Goal: Ask a question: Seek information or help from site administrators or community

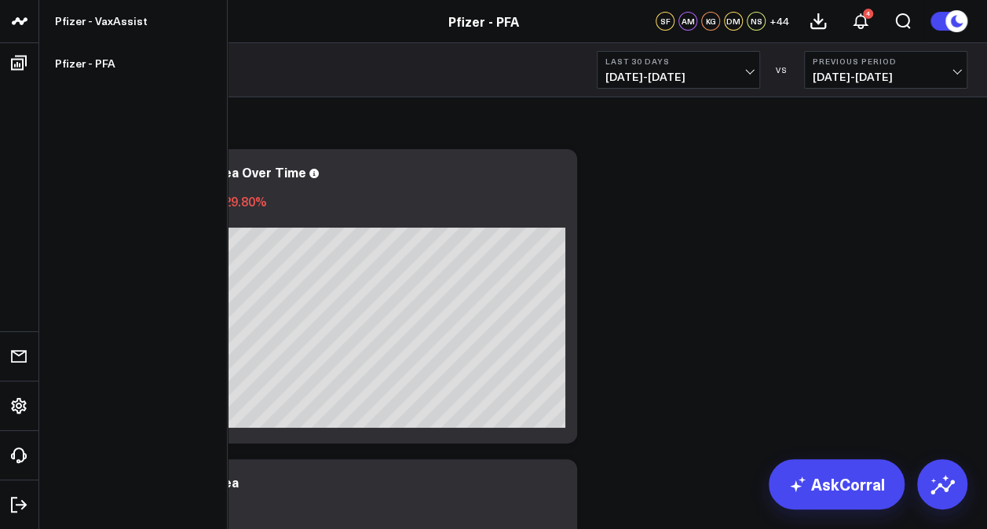
click at [35, 25] on link at bounding box center [19, 21] width 39 height 43
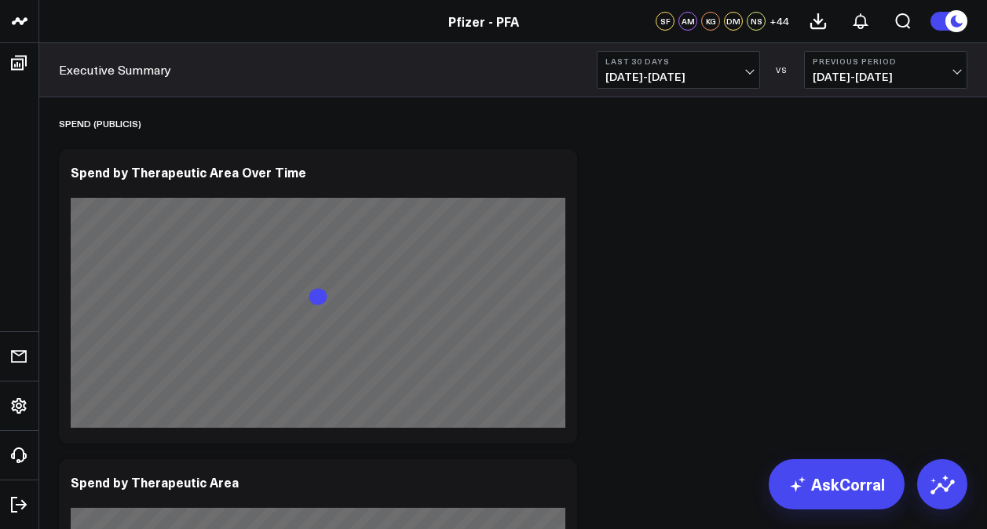
click at [80, 28] on div "Pfizer - PFA" at bounding box center [484, 21] width 968 height 17
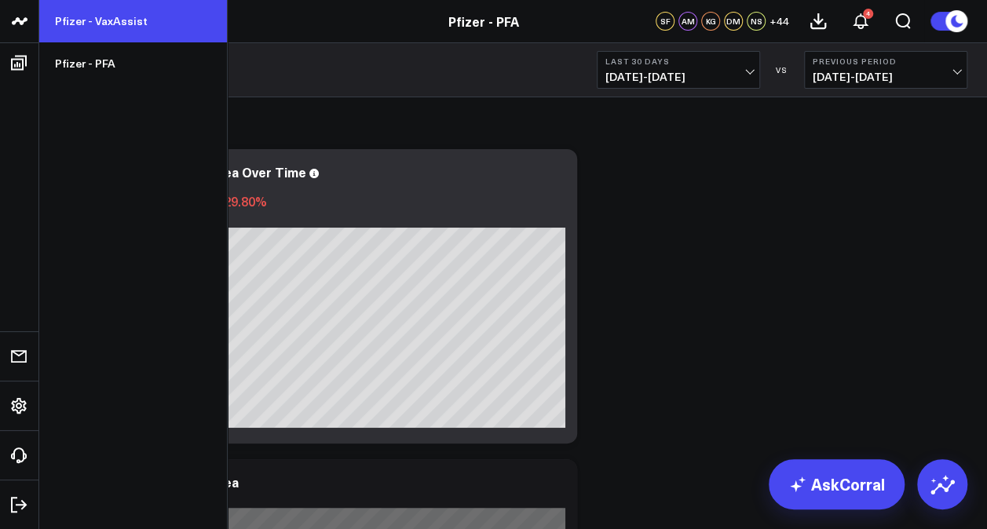
click at [90, 24] on link "Pfizer - VaxAssist" at bounding box center [133, 21] width 188 height 42
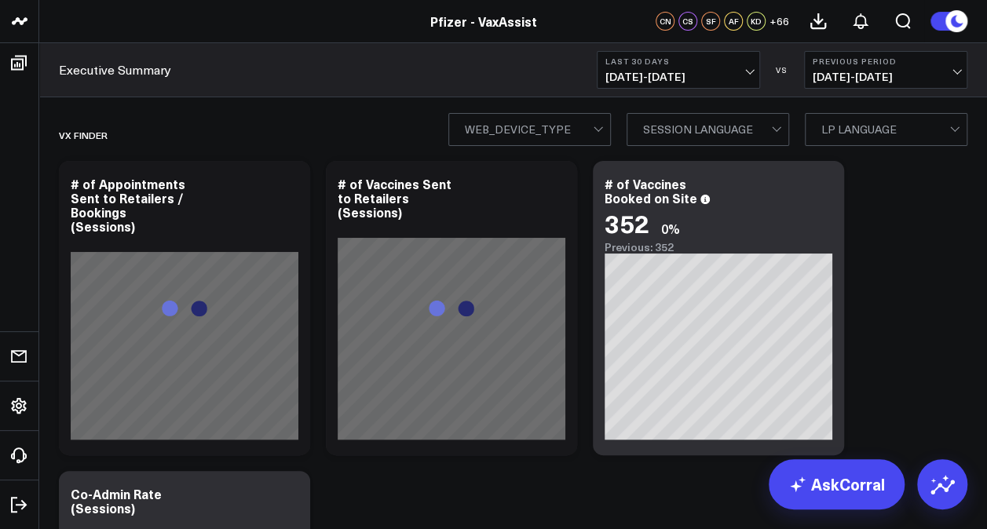
click at [748, 78] on span "[DATE] - [DATE]" at bounding box center [679, 77] width 146 height 13
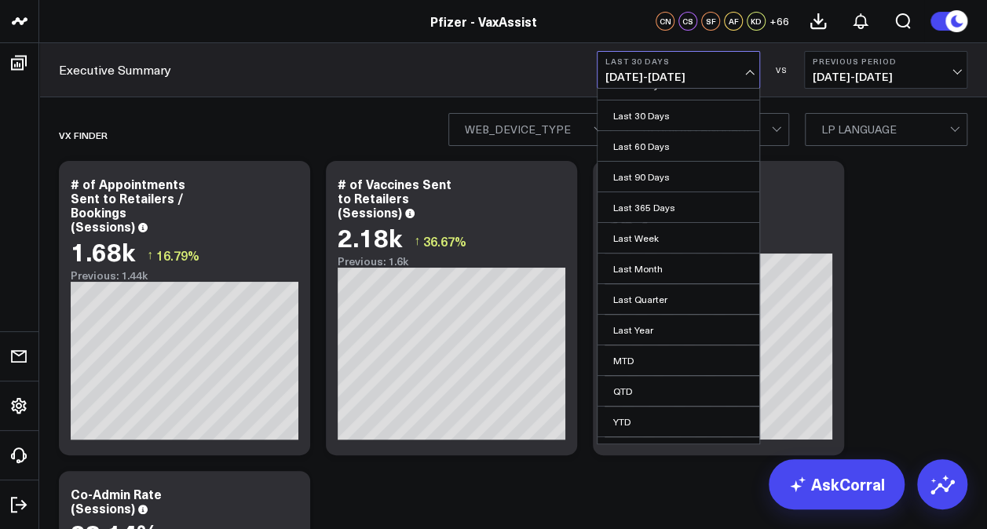
scroll to position [69, 0]
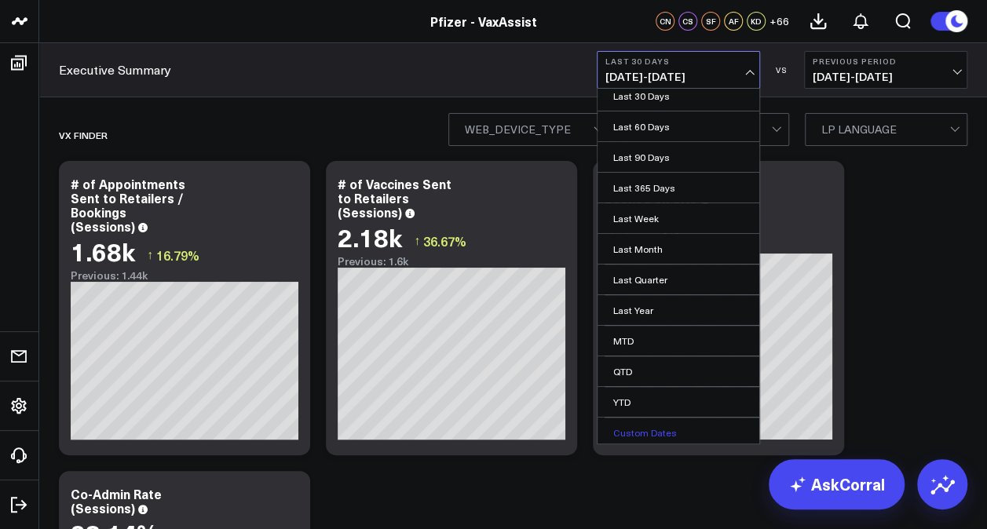
click at [660, 427] on link "Custom Dates" at bounding box center [679, 433] width 162 height 30
select select "7"
select select "2025"
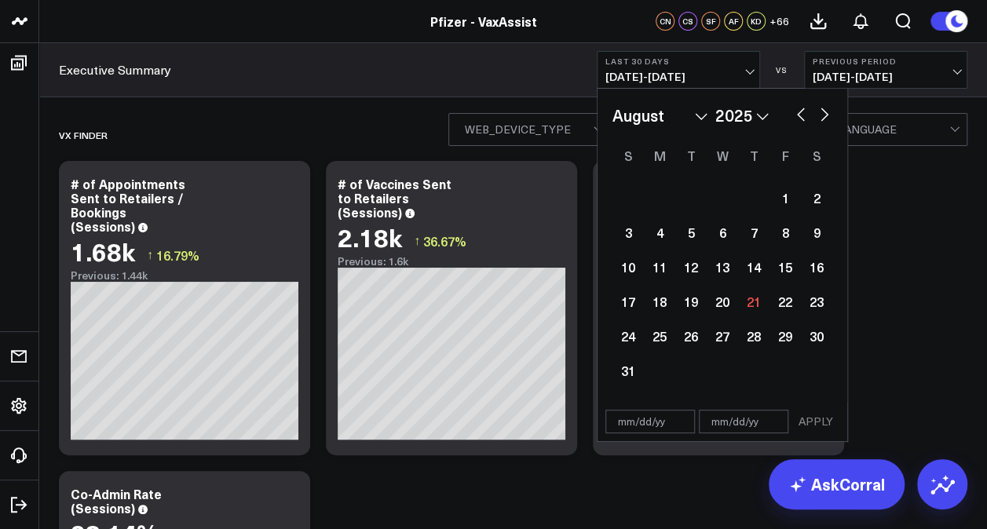
click at [700, 123] on select "January February March April May June July August September October November De…" at bounding box center [660, 116] width 95 height 24
select select "8"
select select "2025"
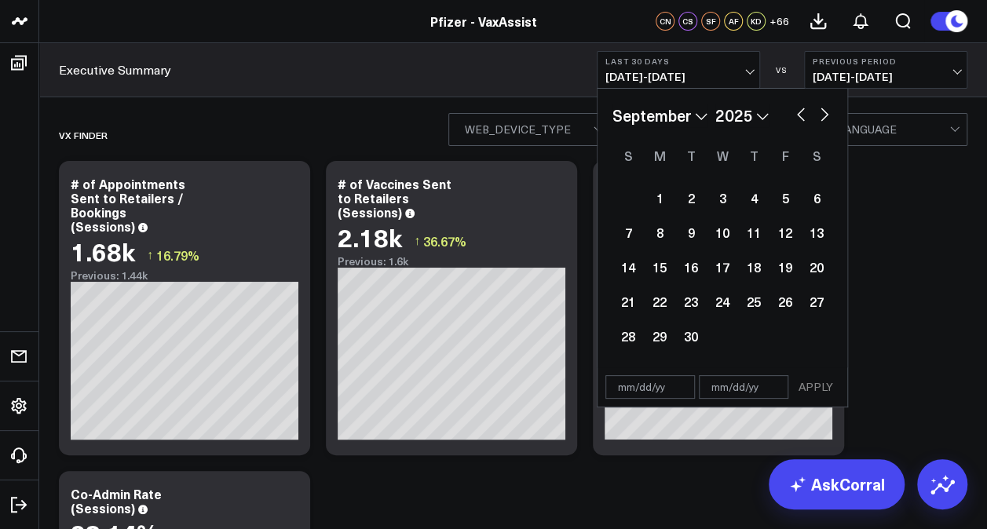
click at [763, 119] on select "2026 2025 2024 2023 2022 2021 2020 2019 2018 2017 2016 2015 2014 2013 2012 2011…" at bounding box center [742, 116] width 53 height 24
select select "8"
select select "2024"
click at [635, 204] on div "1" at bounding box center [628, 197] width 31 height 31
type input "[DATE]"
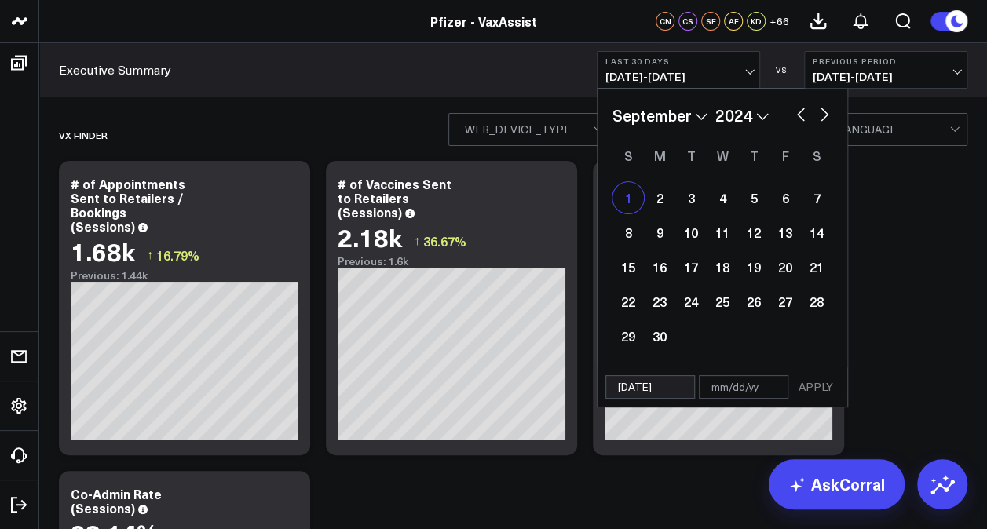
select select "8"
select select "2024"
click at [690, 118] on select "January February March April May June July August September October November De…" at bounding box center [660, 116] width 95 height 24
select select "11"
select select "2024"
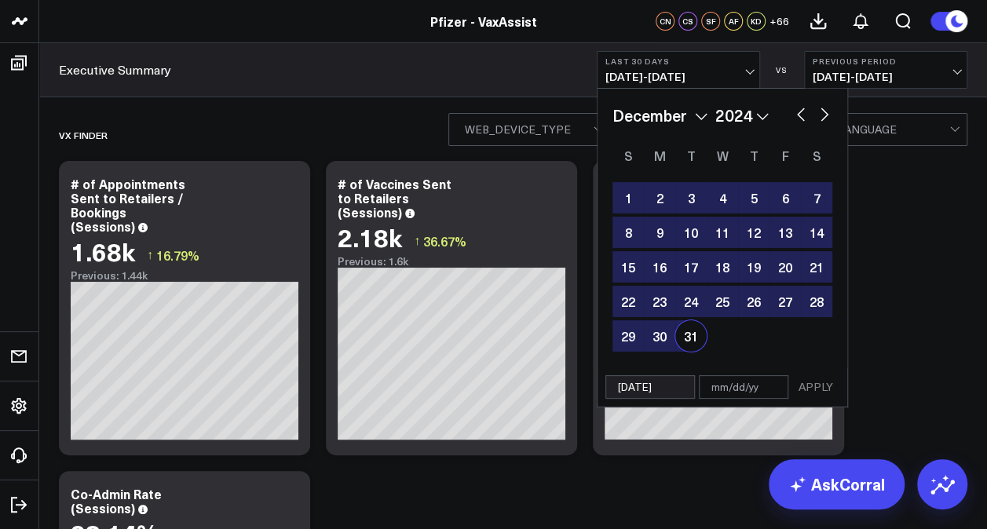
click at [690, 336] on div "31" at bounding box center [691, 335] width 31 height 31
type input "[DATE]"
select select "11"
select select "2024"
click at [817, 383] on button "APPLY" at bounding box center [816, 387] width 47 height 24
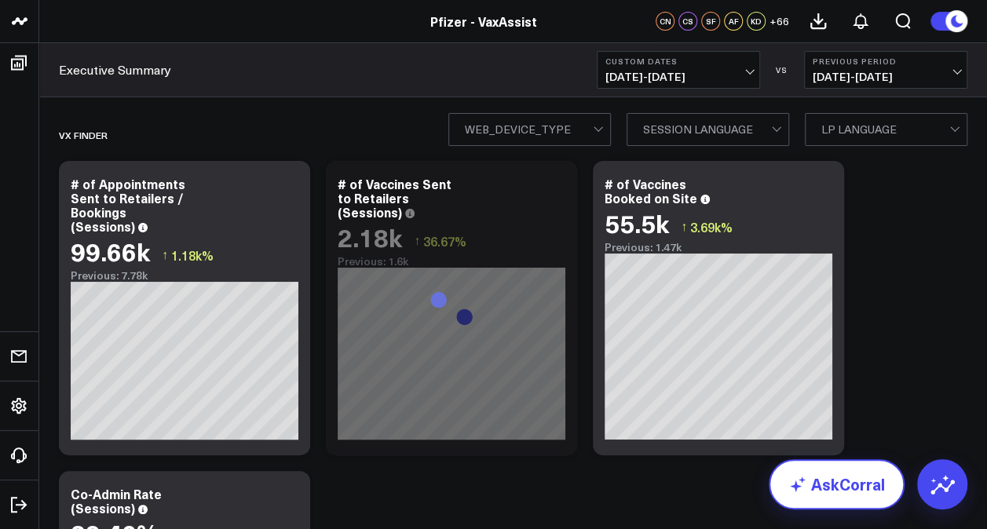
click at [864, 482] on link "AskCorral" at bounding box center [837, 485] width 136 height 50
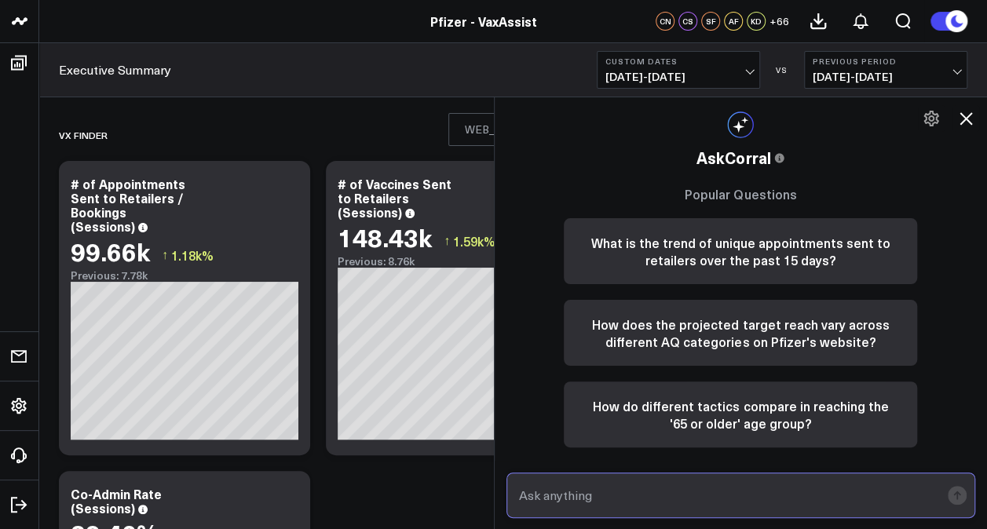
click at [741, 491] on input "text" at bounding box center [728, 495] width 426 height 28
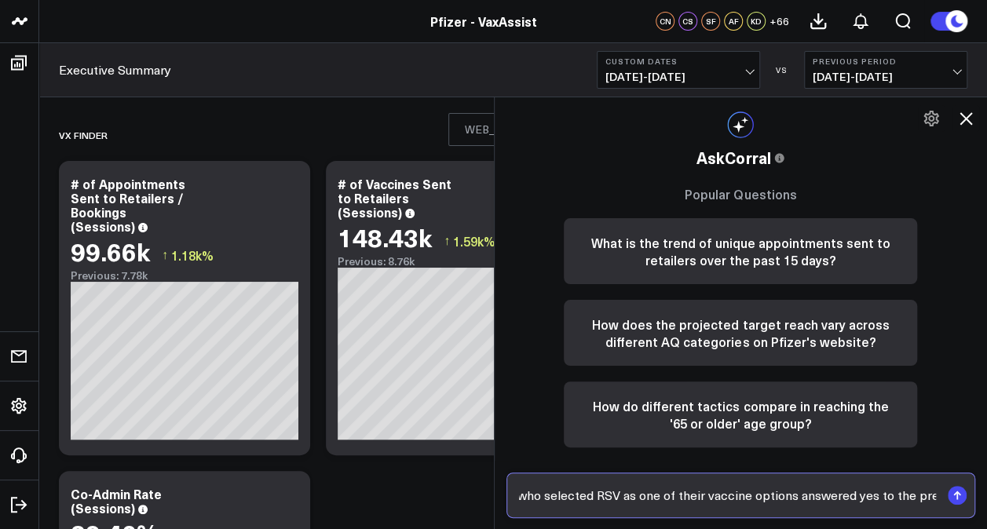
scroll to position [0, 167]
type input "What percentage of users who selected RSV as one of their vaccine options answe…"
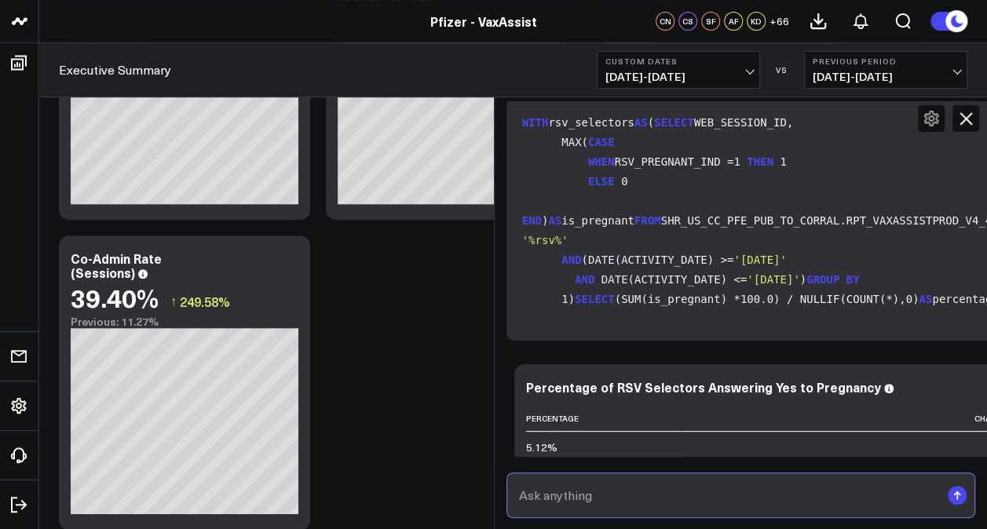
scroll to position [0, 0]
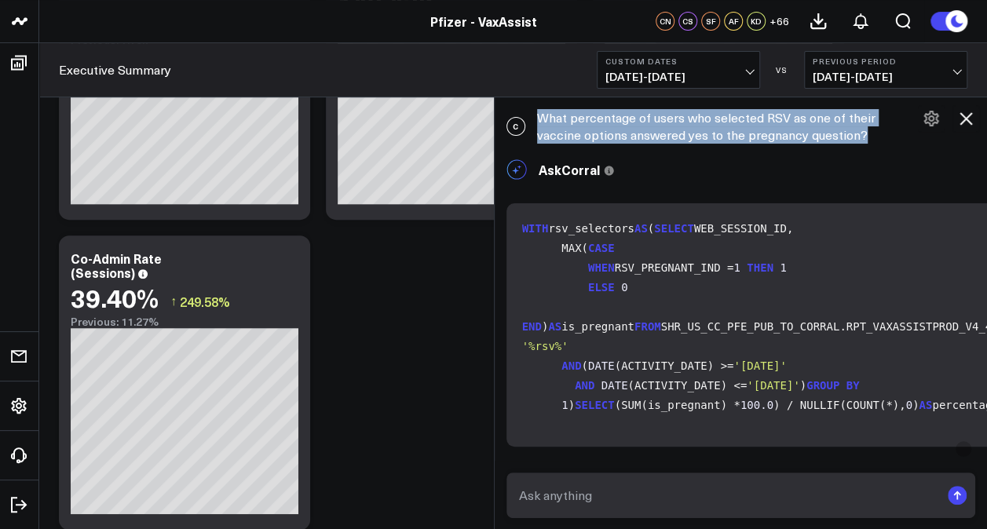
drag, startPoint x: 872, startPoint y: 132, endPoint x: 881, endPoint y: 137, distance: 10.9
click at [881, 137] on div "C What percentage of users who selected RSV as one of their vaccine options ans…" at bounding box center [741, 126] width 493 height 50
drag, startPoint x: 881, startPoint y: 137, endPoint x: 851, endPoint y: 132, distance: 30.4
copy div "What percentage of users who selected RSV as one of their vaccine options answe…"
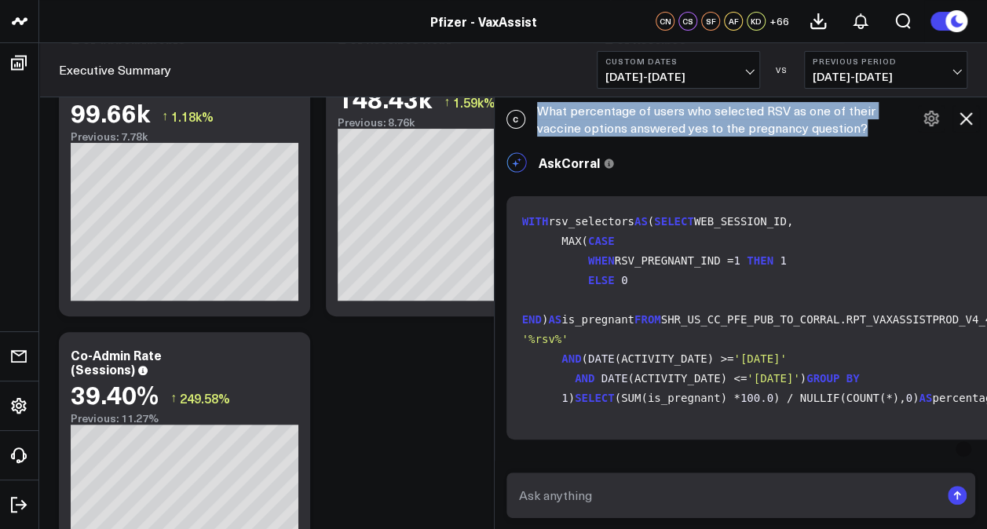
copy div "What percentage of users who selected RSV as one of their vaccine options answe…"
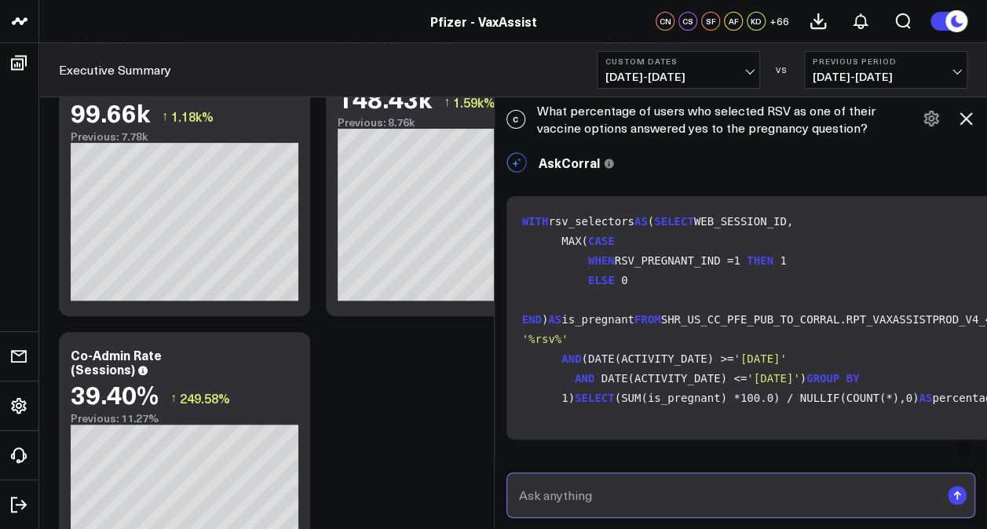
click at [572, 495] on input "text" at bounding box center [728, 495] width 426 height 28
paste input "What percentage of users who selected RSV as one of their vaccine options answe…"
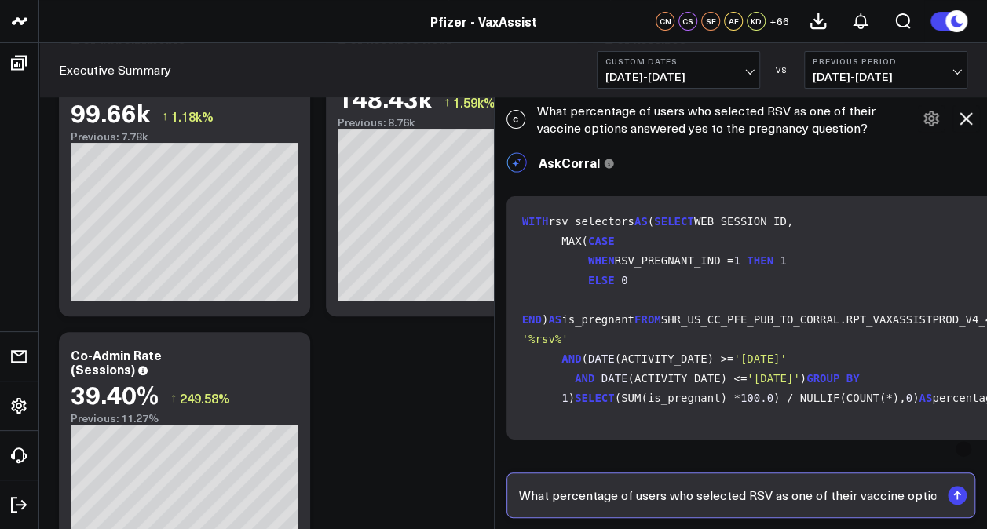
drag, startPoint x: 592, startPoint y: 502, endPoint x: 474, endPoint y: 495, distance: 118.0
click at [762, 492] on input "What percentage of users who selected RSV as one of their vaccine options answe…" at bounding box center [728, 495] width 426 height 28
click at [763, 496] on input "What percentage of users who selected RSV as one of their vaccine options answe…" at bounding box center [728, 495] width 426 height 28
drag, startPoint x: 789, startPoint y: 501, endPoint x: 798, endPoint y: 511, distance: 13.3
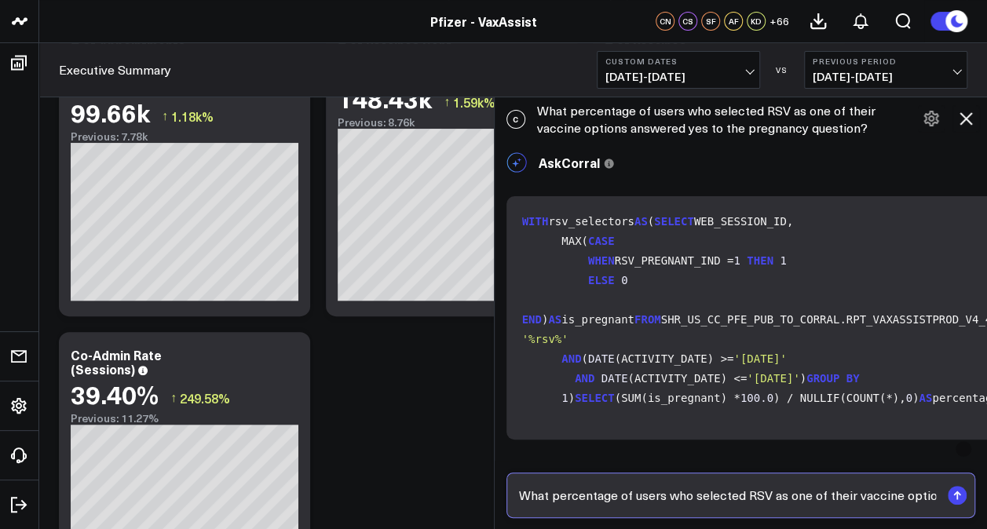
click at [790, 502] on input "What percentage of users who selected RSV as one of their vaccine options answe…" at bounding box center [728, 495] width 426 height 28
click at [760, 496] on input "What percentage of users who selected RSV as one of their vaccine options answe…" at bounding box center [728, 495] width 426 height 28
drag, startPoint x: 749, startPoint y: 497, endPoint x: 772, endPoint y: 497, distance: 22.8
click at [772, 497] on input "What percentage of users who selected RSV as one of their vaccine options answe…" at bounding box center [728, 495] width 426 height 28
type input "What percentage of users who selected pneumo as one of their vaccine options an…"
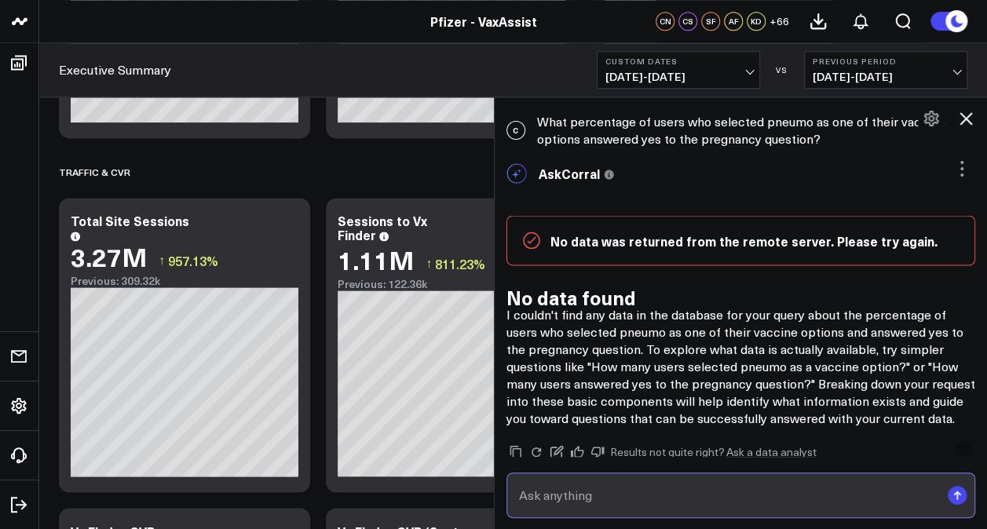
scroll to position [1175, 0]
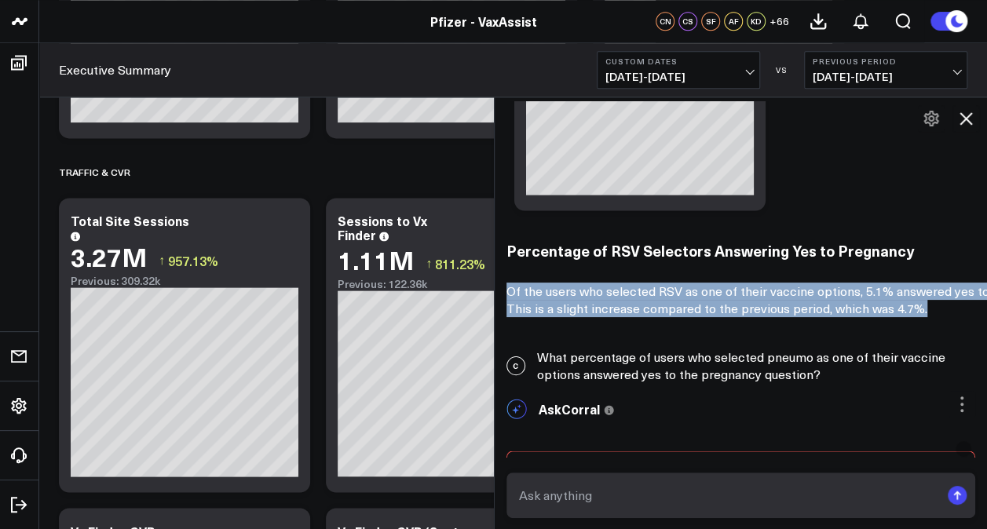
drag, startPoint x: 631, startPoint y: 328, endPoint x: 514, endPoint y: 287, distance: 124.0
click at [514, 287] on p "Of the users who selected RSV as one of their vaccine options, 5.1% answered ye…" at bounding box center [821, 300] width 628 height 35
drag, startPoint x: 514, startPoint y: 287, endPoint x: 573, endPoint y: 318, distance: 67.1
drag, startPoint x: 573, startPoint y: 318, endPoint x: 550, endPoint y: 324, distance: 24.2
click at [550, 317] on p "Of the users who selected RSV as one of their vaccine options, 5.1% answered ye…" at bounding box center [821, 300] width 628 height 35
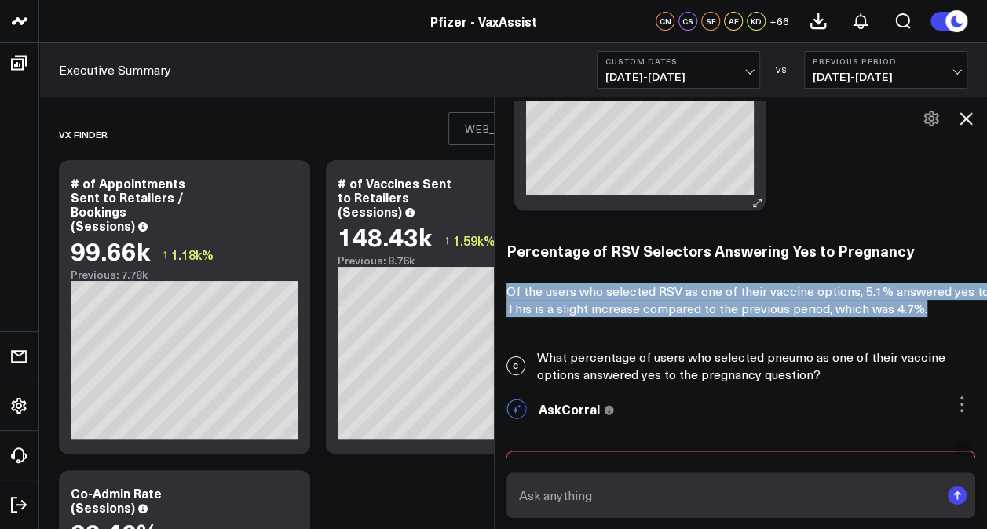
scroll to position [0, 0]
click at [928, 119] on icon at bounding box center [931, 118] width 19 height 19
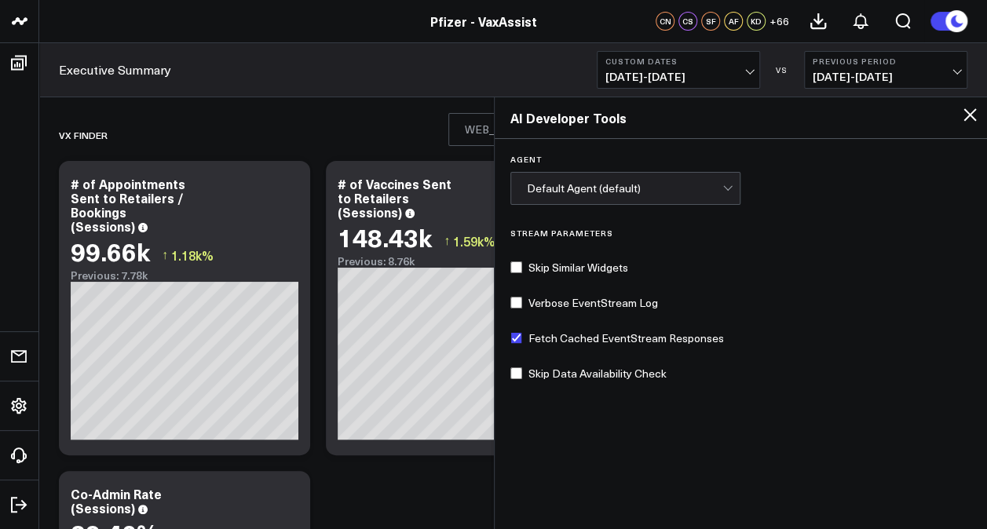
click at [968, 114] on icon at bounding box center [970, 114] width 19 height 19
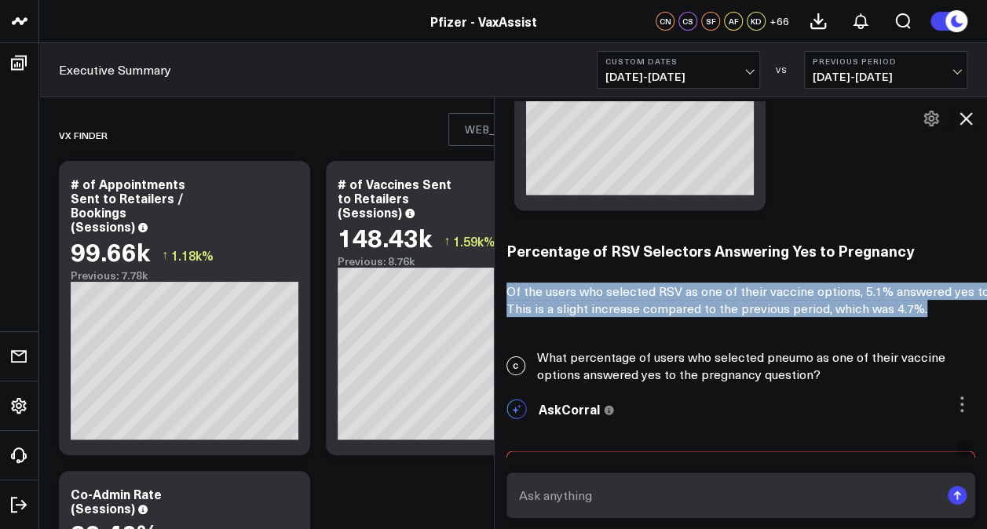
click at [961, 110] on icon at bounding box center [966, 118] width 19 height 19
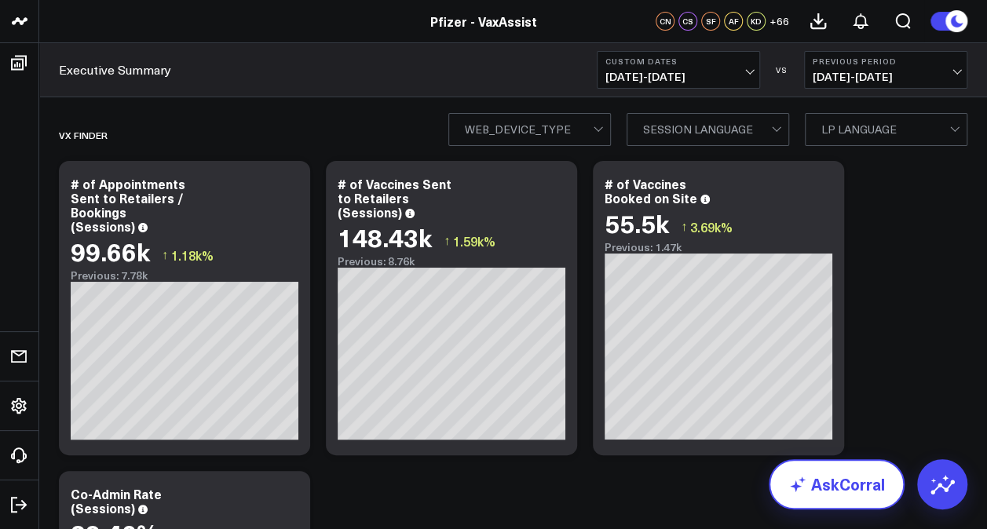
click at [872, 496] on link "AskCorral" at bounding box center [837, 485] width 136 height 50
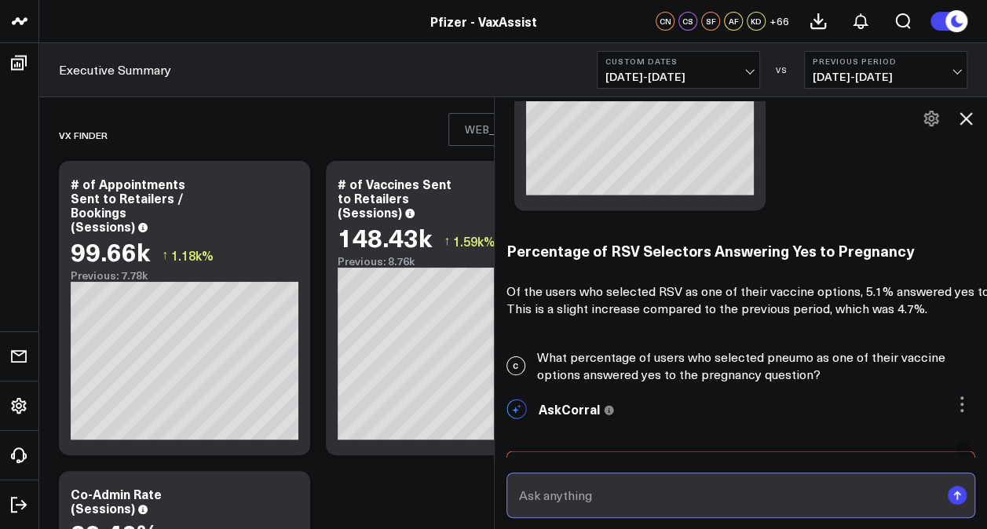
click at [665, 488] on input "text" at bounding box center [728, 495] width 426 height 28
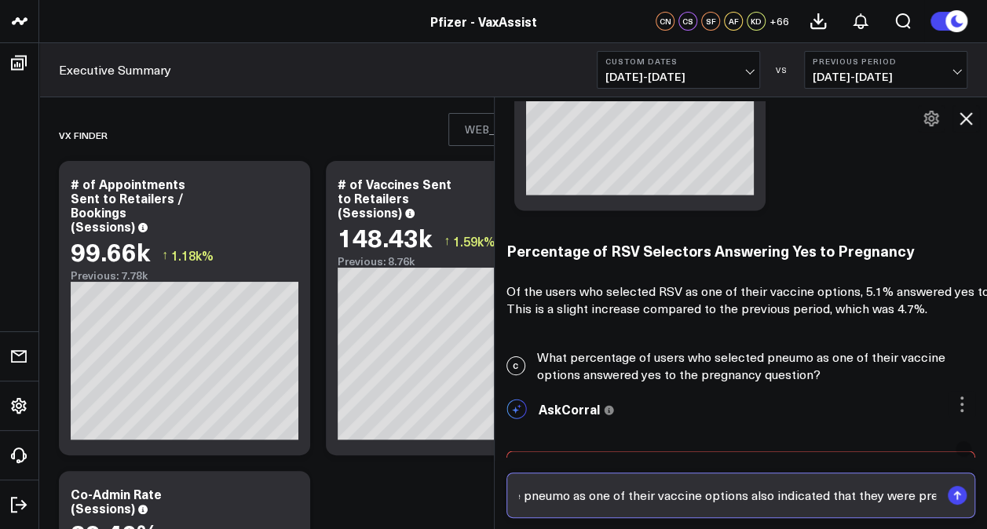
scroll to position [0, 218]
type input "What percentage of users who chose pneumo as one of their vaccine options also …"
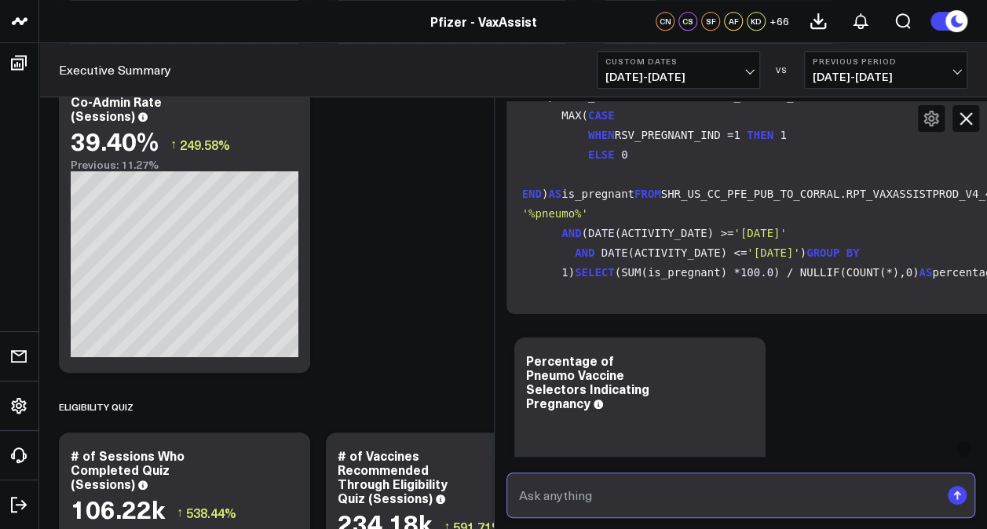
scroll to position [1880, 0]
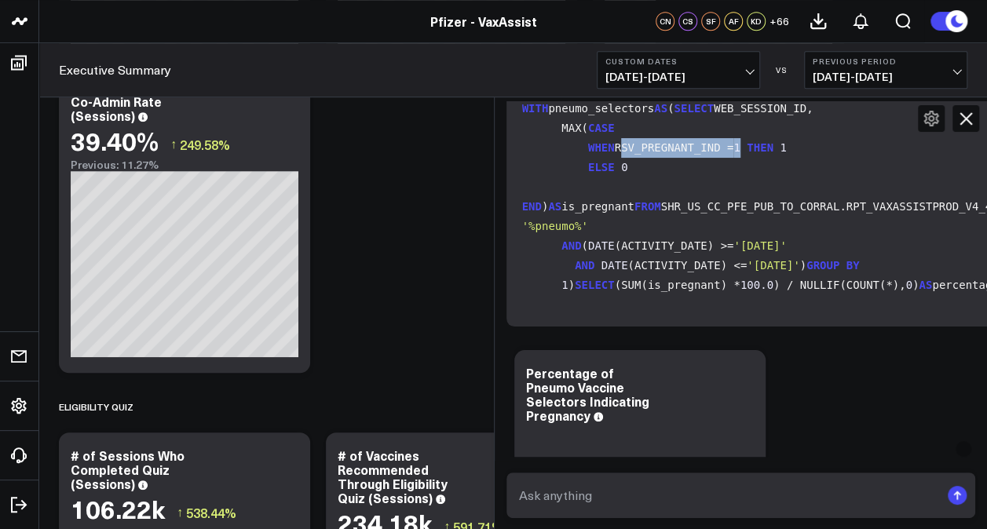
drag, startPoint x: 616, startPoint y: 256, endPoint x: 738, endPoint y: 259, distance: 122.6
click at [738, 259] on code "WITH pneumo_selectors AS ( SELECT WEB_SESSION_ID, MAX( CASE WHEN RSV_PREGNANT_I…" at bounding box center [949, 197] width 854 height 196
copy code "RSV_PREGNANT_IND = 1"
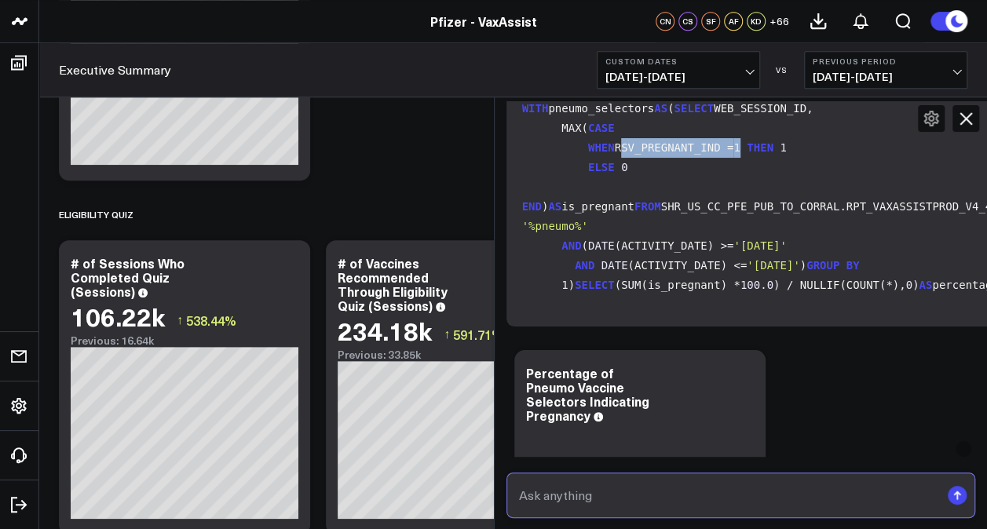
click at [621, 485] on input "text" at bounding box center [728, 495] width 426 height 28
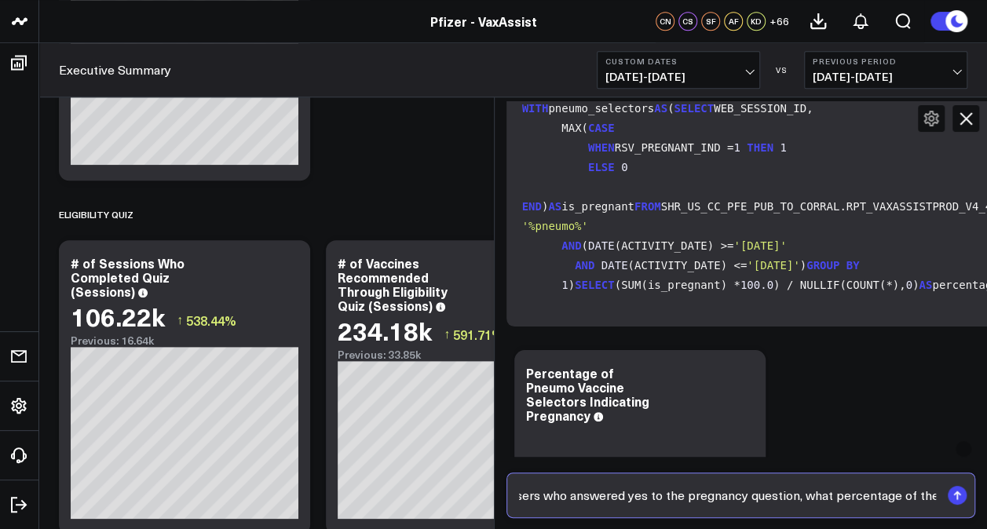
scroll to position [0, 83]
type input "Among all users who answered yes to the pregnancy question, what percentage of …"
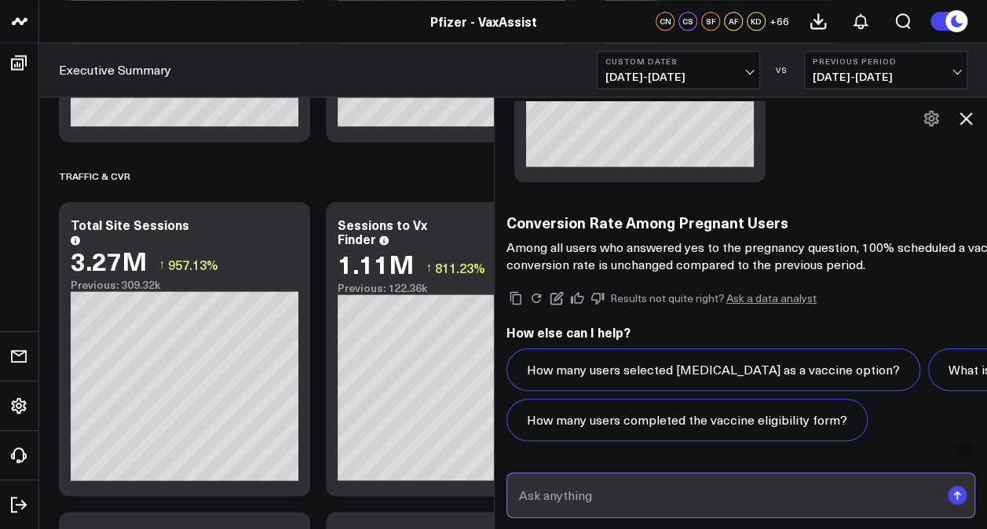
scroll to position [4486, 0]
